Goal: Subscribe to service/newsletter

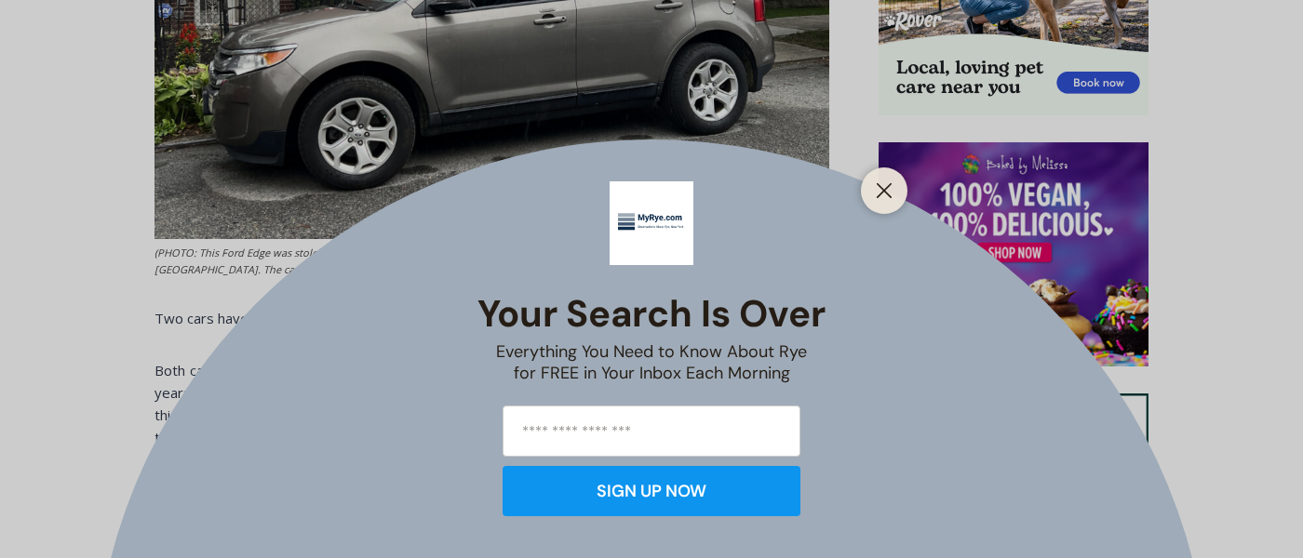
click at [661, 433] on input "email" at bounding box center [652, 431] width 298 height 51
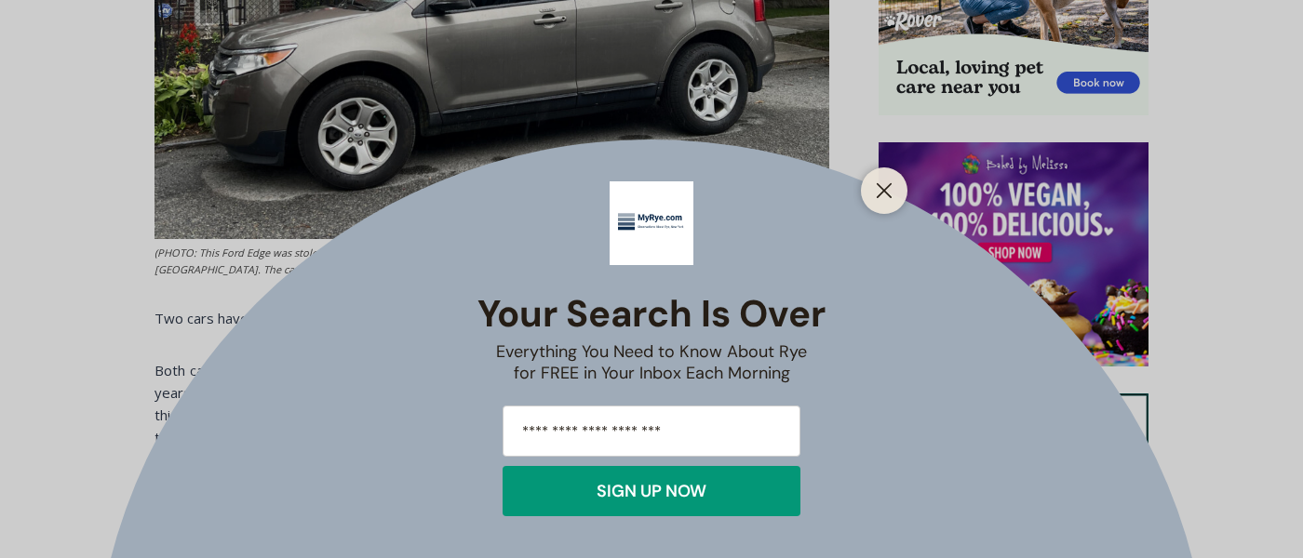
type input "**********"
click at [678, 494] on div "SIGN UP NOW" at bounding box center [652, 491] width 110 height 17
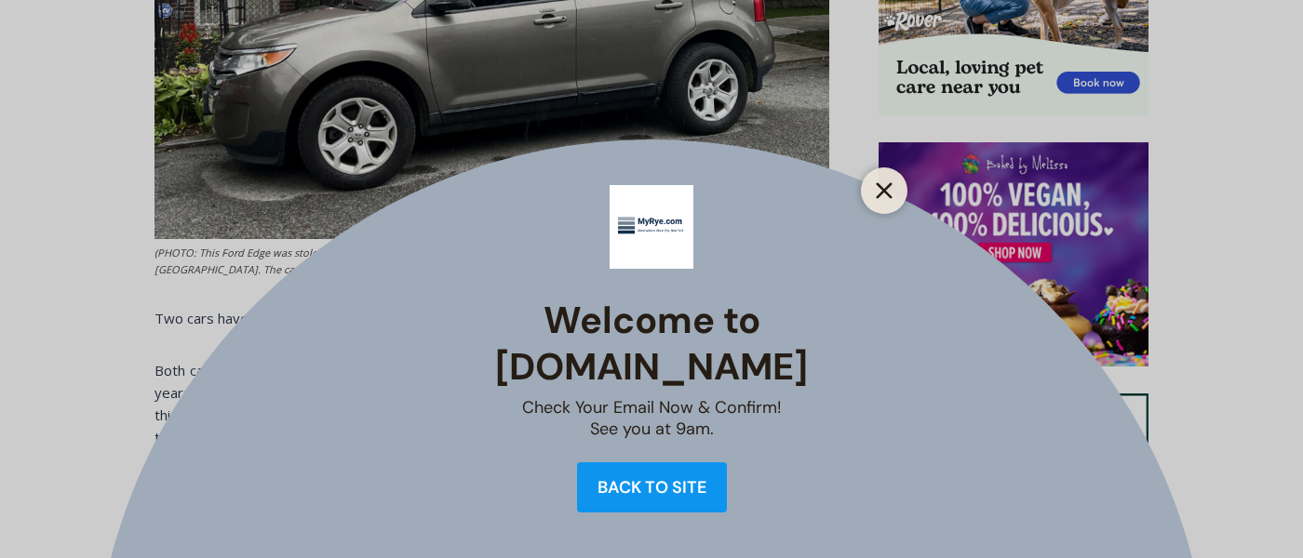
click at [880, 195] on line "Close" at bounding box center [884, 190] width 13 height 13
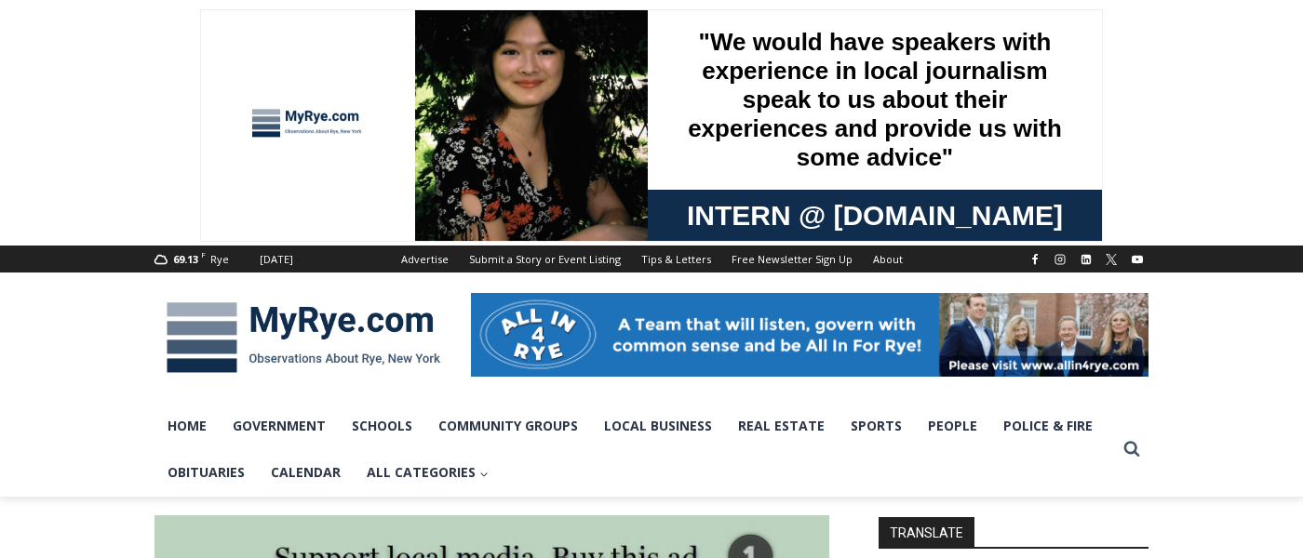
click at [315, 326] on img at bounding box center [304, 337] width 298 height 97
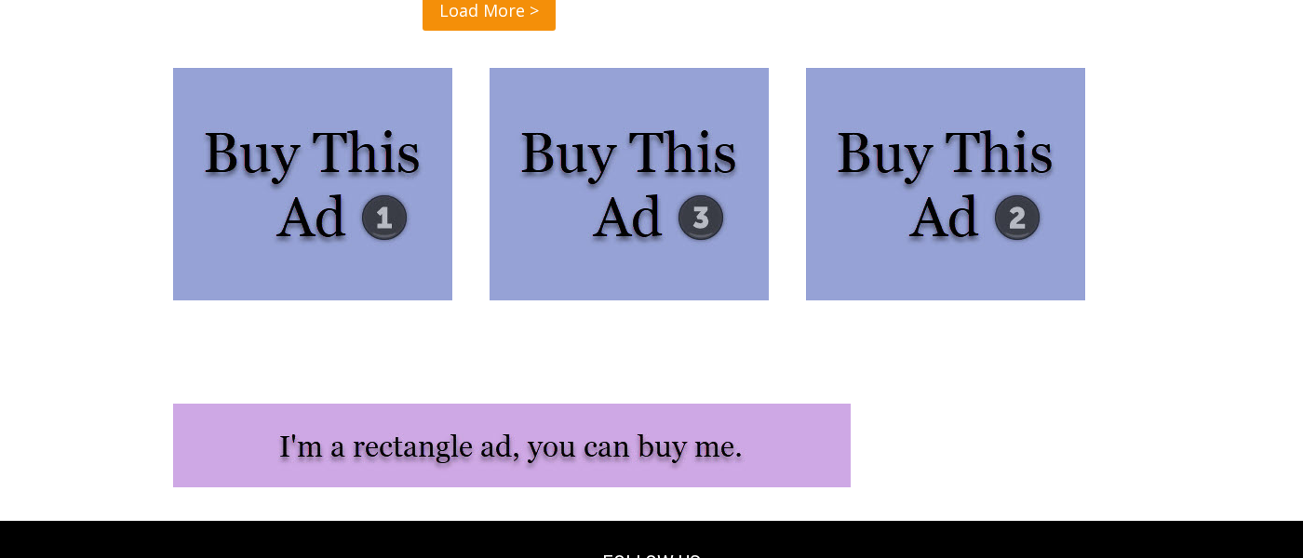
scroll to position [4988, 0]
